Goal: Use online tool/utility: Utilize a website feature to perform a specific function

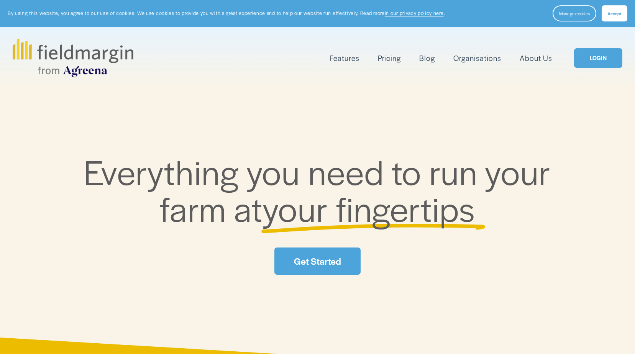
click at [618, 54] on link "LOGIN" at bounding box center [598, 58] width 48 height 20
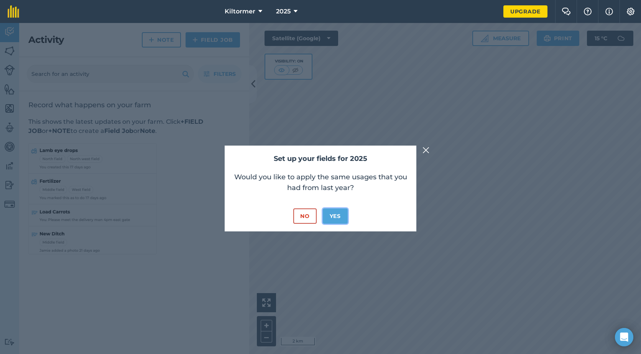
click at [324, 211] on button "Yes" at bounding box center [335, 216] width 25 height 15
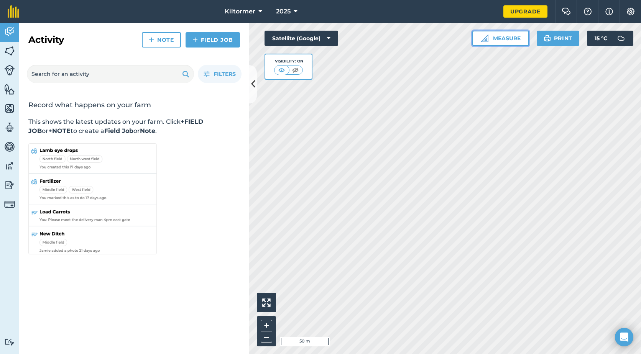
click at [495, 33] on button "Measure" at bounding box center [500, 38] width 57 height 15
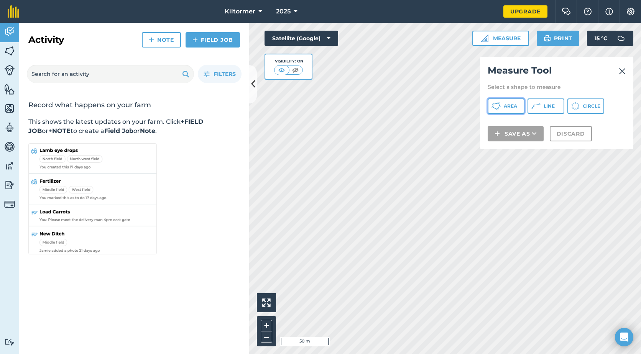
click at [520, 107] on button "Area" at bounding box center [506, 106] width 37 height 15
click at [328, 79] on div "Satellite (Google) Visibility: On" at bounding box center [302, 55] width 74 height 49
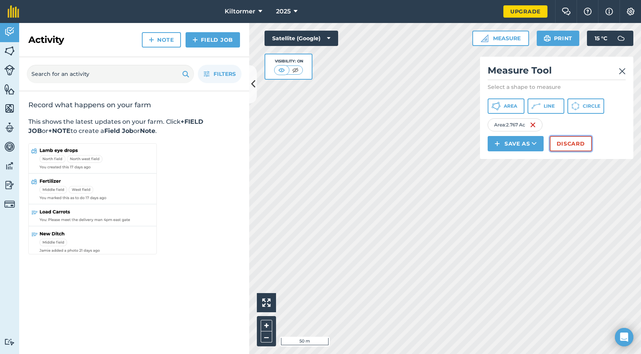
click at [578, 142] on button "Discard" at bounding box center [571, 143] width 42 height 15
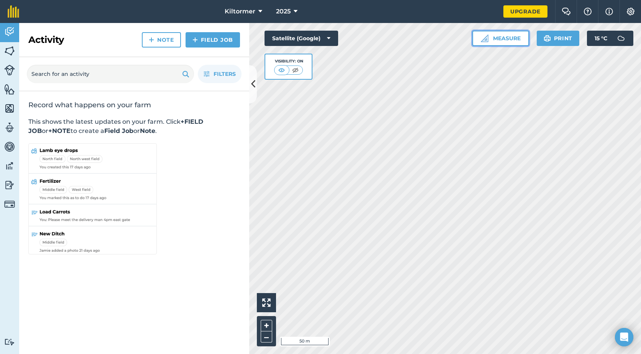
click at [513, 36] on button "Measure" at bounding box center [500, 38] width 57 height 15
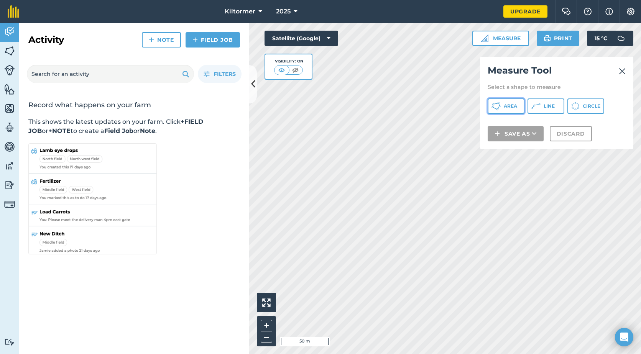
click at [495, 107] on icon at bounding box center [496, 106] width 9 height 9
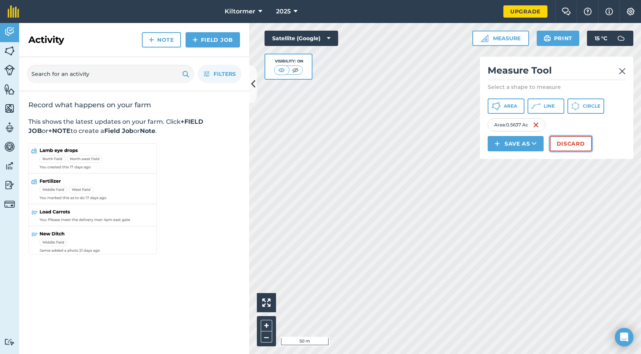
click at [578, 142] on button "Discard" at bounding box center [571, 143] width 42 height 15
